Goal: Task Accomplishment & Management: Manage account settings

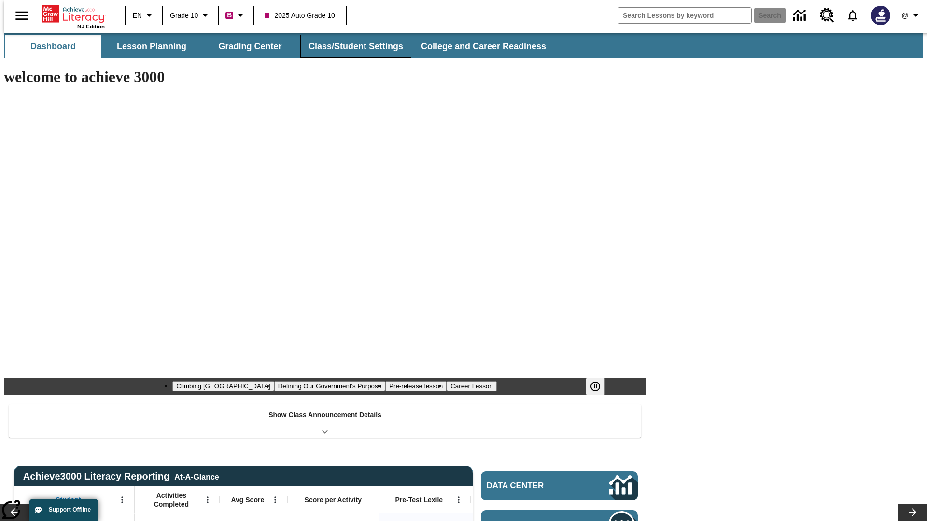
click at [350, 46] on button "Class/Student Settings" at bounding box center [355, 46] width 111 height 23
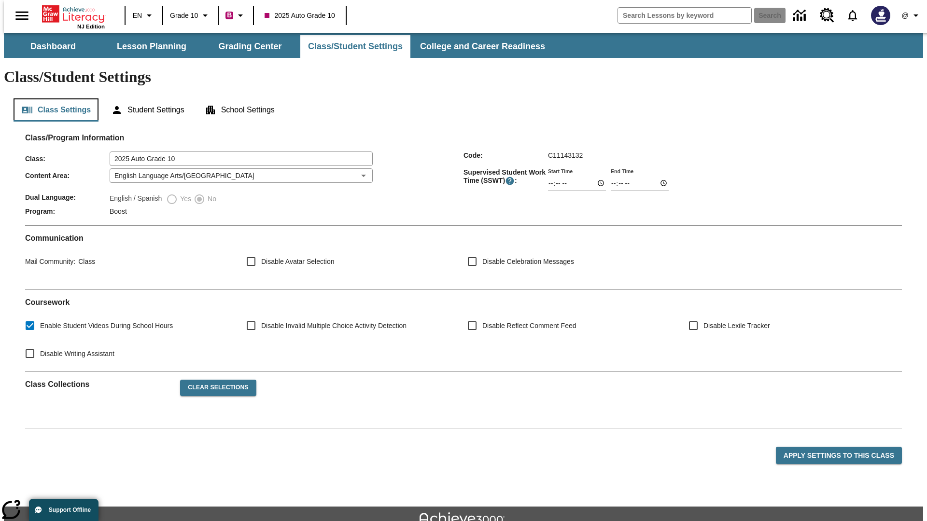
click at [52, 98] on button "Class Settings" at bounding box center [56, 109] width 85 height 23
type input "17:35"
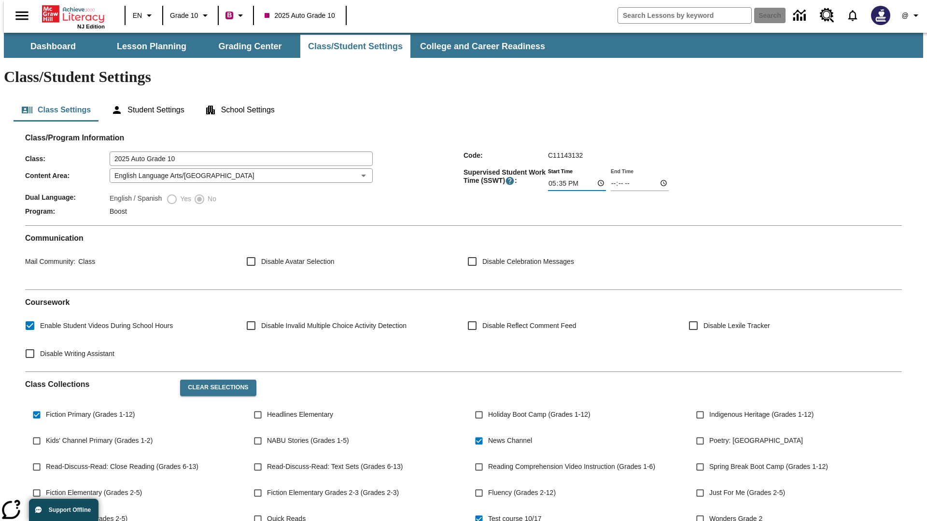
type input "14:22"
